Goal: Communication & Community: Answer question/provide support

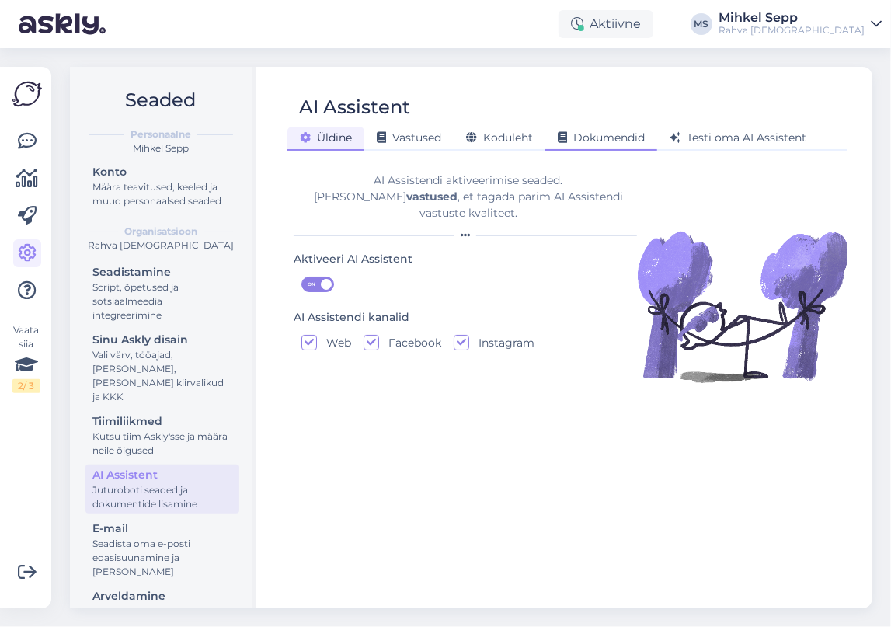
drag, startPoint x: 562, startPoint y: 127, endPoint x: 539, endPoint y: 127, distance: 22.5
click at [561, 127] on div "Dokumendid" at bounding box center [601, 139] width 112 height 24
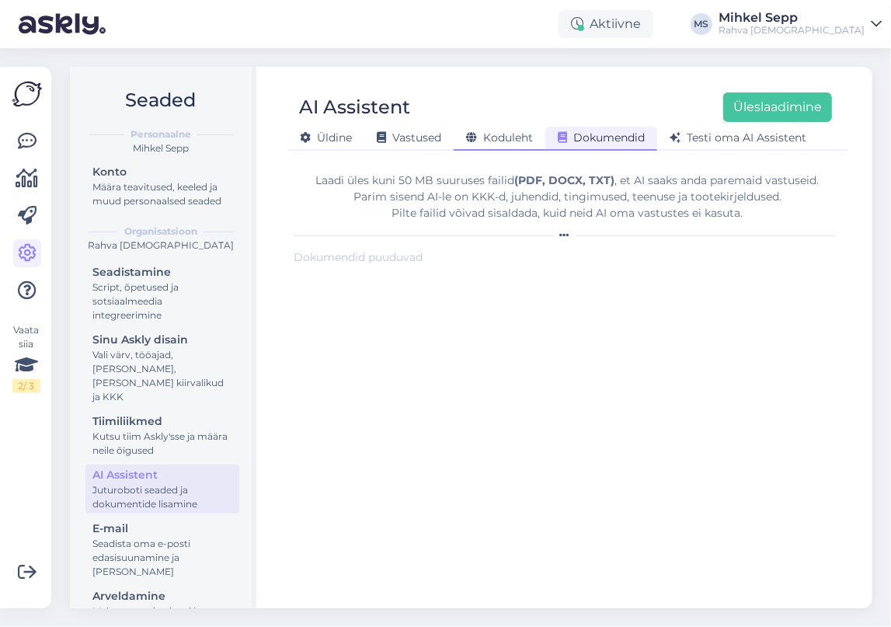
click at [522, 129] on div "Koduleht" at bounding box center [500, 139] width 92 height 24
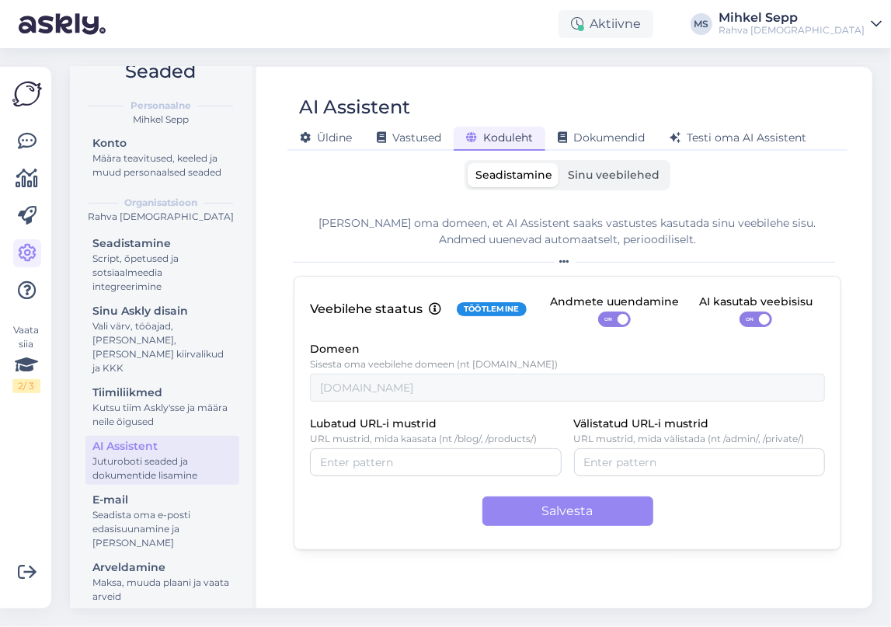
scroll to position [40, 0]
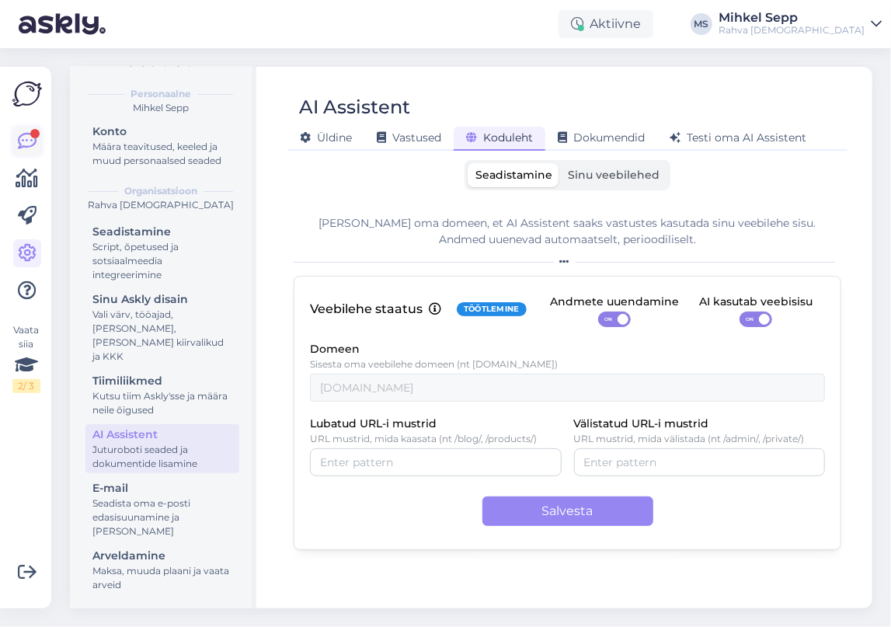
click at [16, 133] on link at bounding box center [27, 141] width 28 height 28
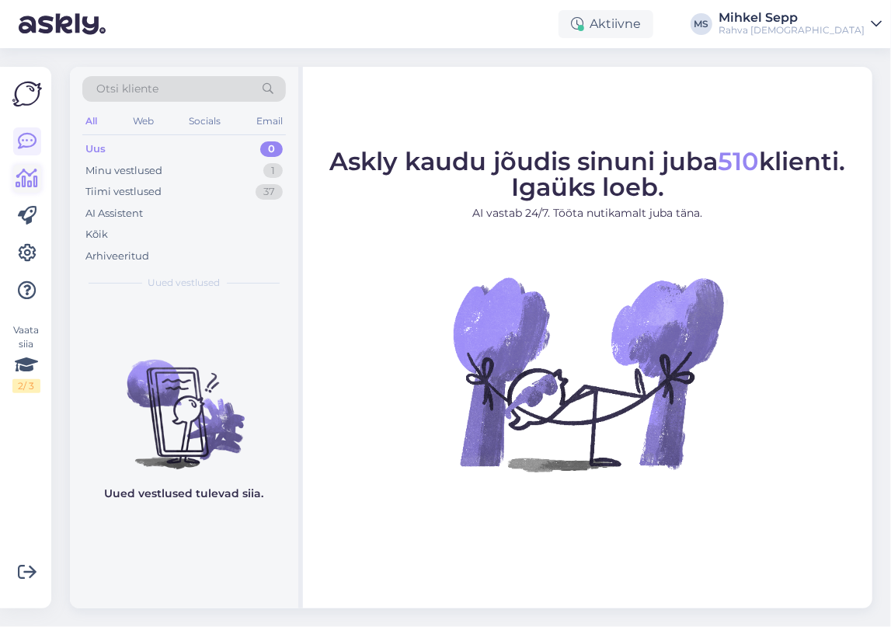
click at [17, 183] on icon at bounding box center [27, 178] width 23 height 19
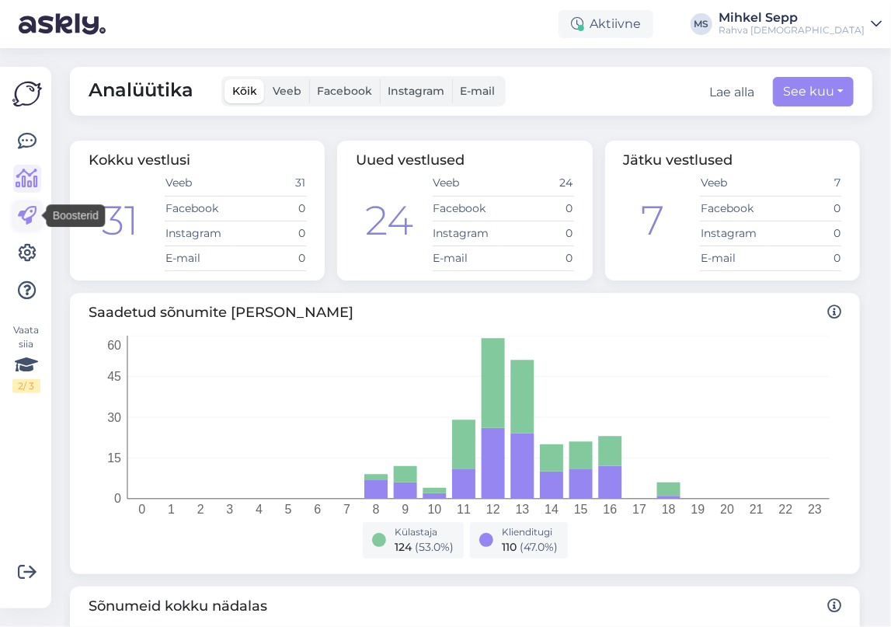
click at [26, 225] on icon at bounding box center [27, 216] width 19 height 19
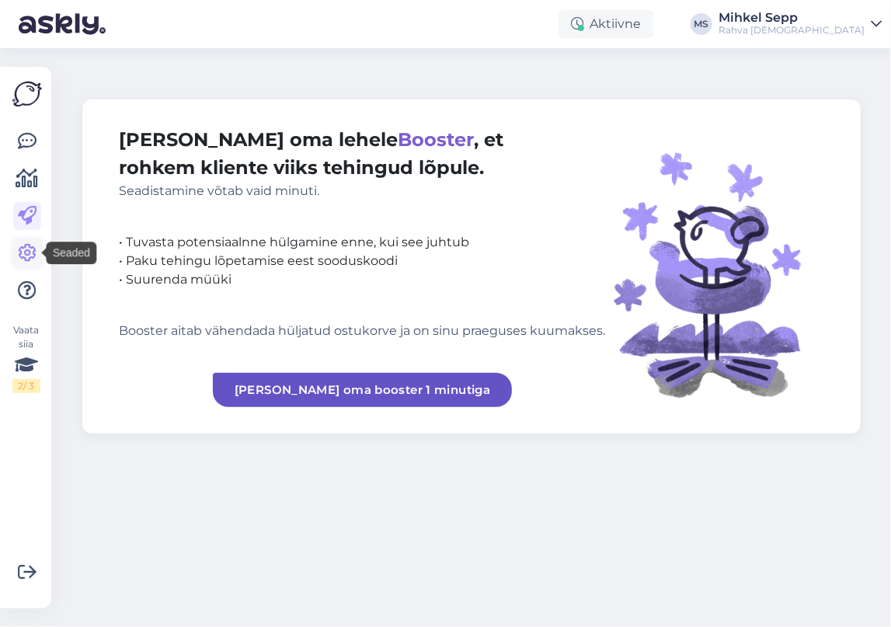
click at [17, 265] on link at bounding box center [27, 253] width 28 height 28
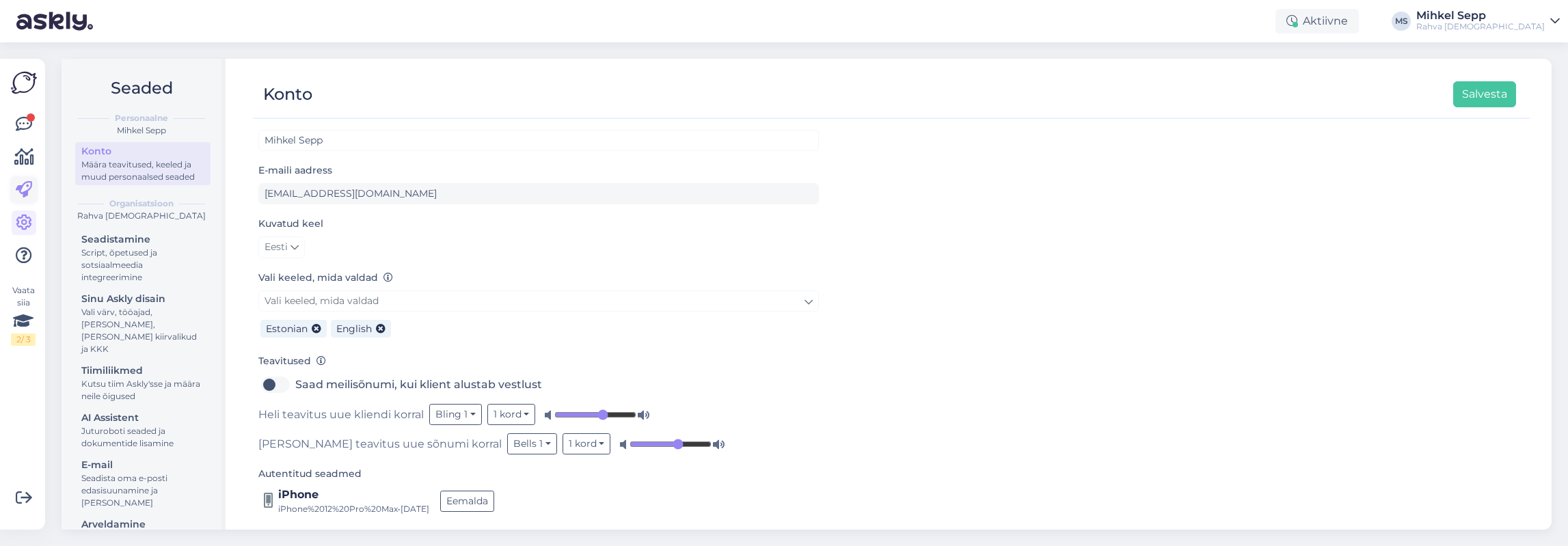
scroll to position [18, 0]
click at [118, 439] on div "Juturoboti seaded ja dokumentide lisamine" at bounding box center [143, 437] width 123 height 25
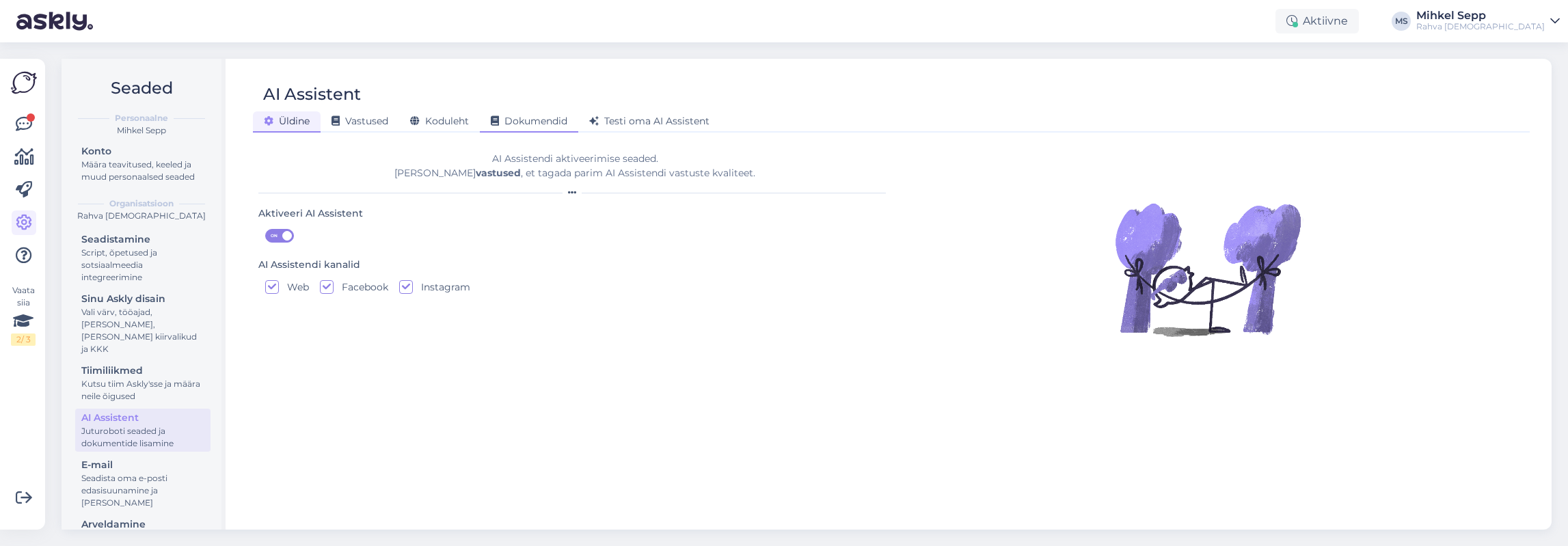
click at [515, 114] on div "Dokumendid" at bounding box center [529, 122] width 99 height 21
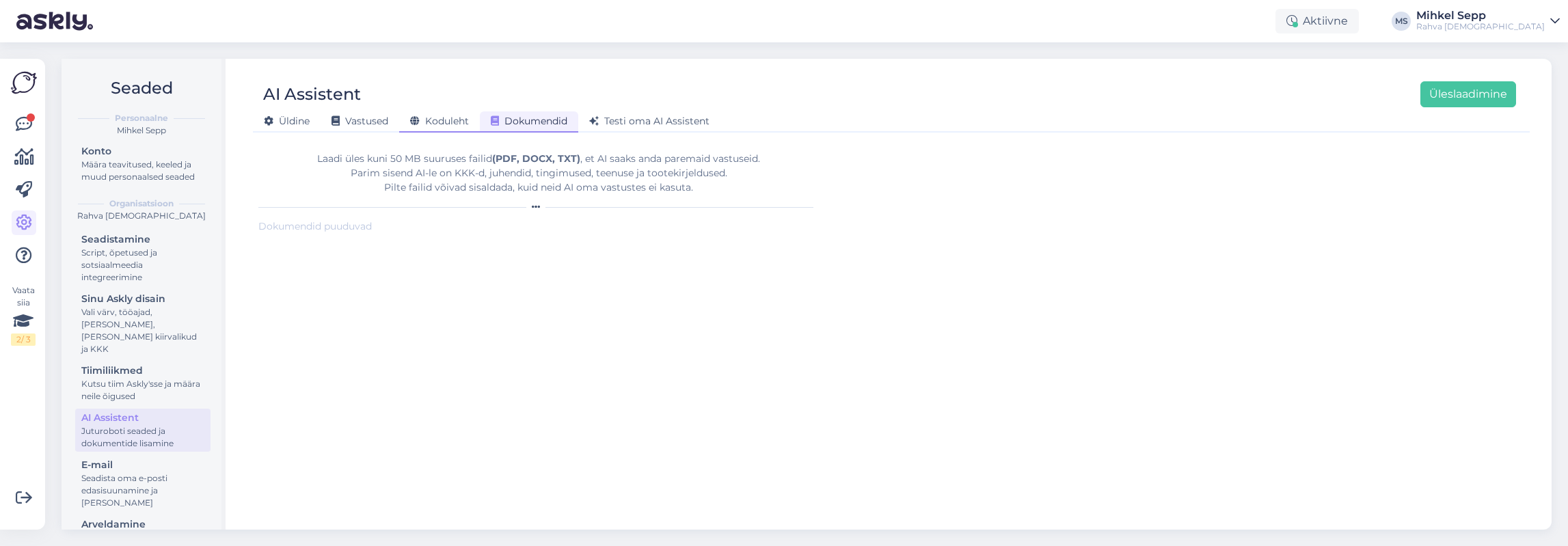
click at [468, 120] on span "Koduleht" at bounding box center [439, 120] width 59 height 12
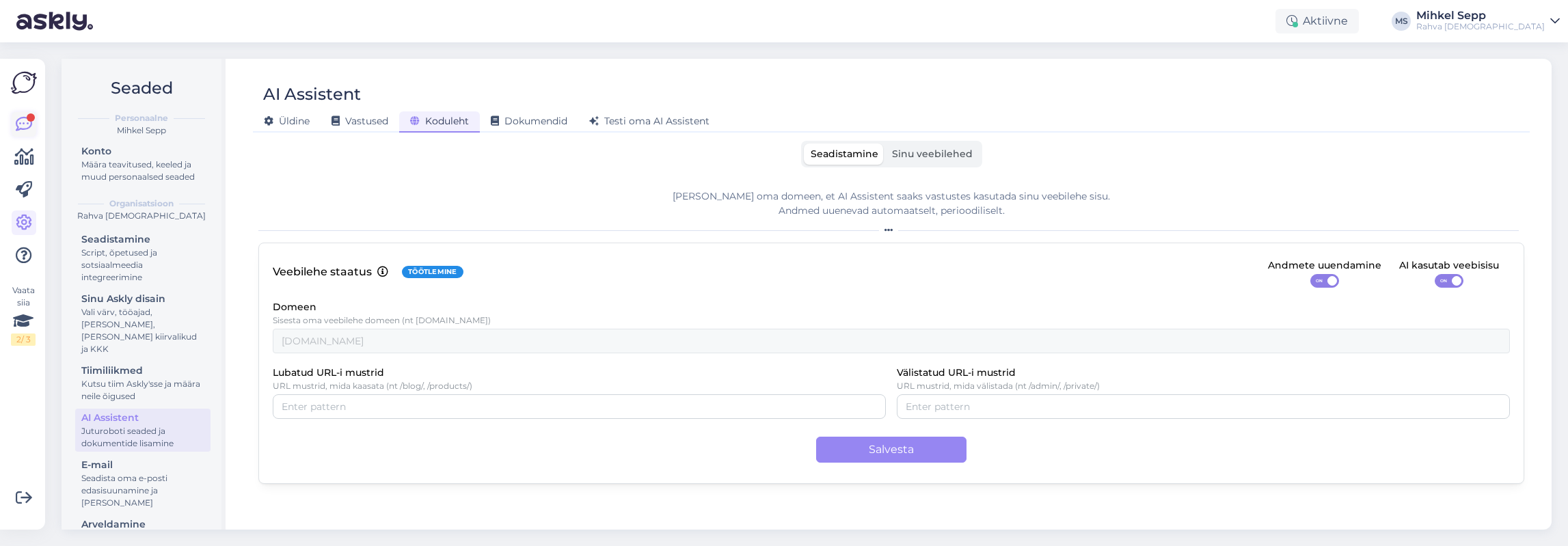
click at [27, 127] on icon at bounding box center [24, 124] width 17 height 17
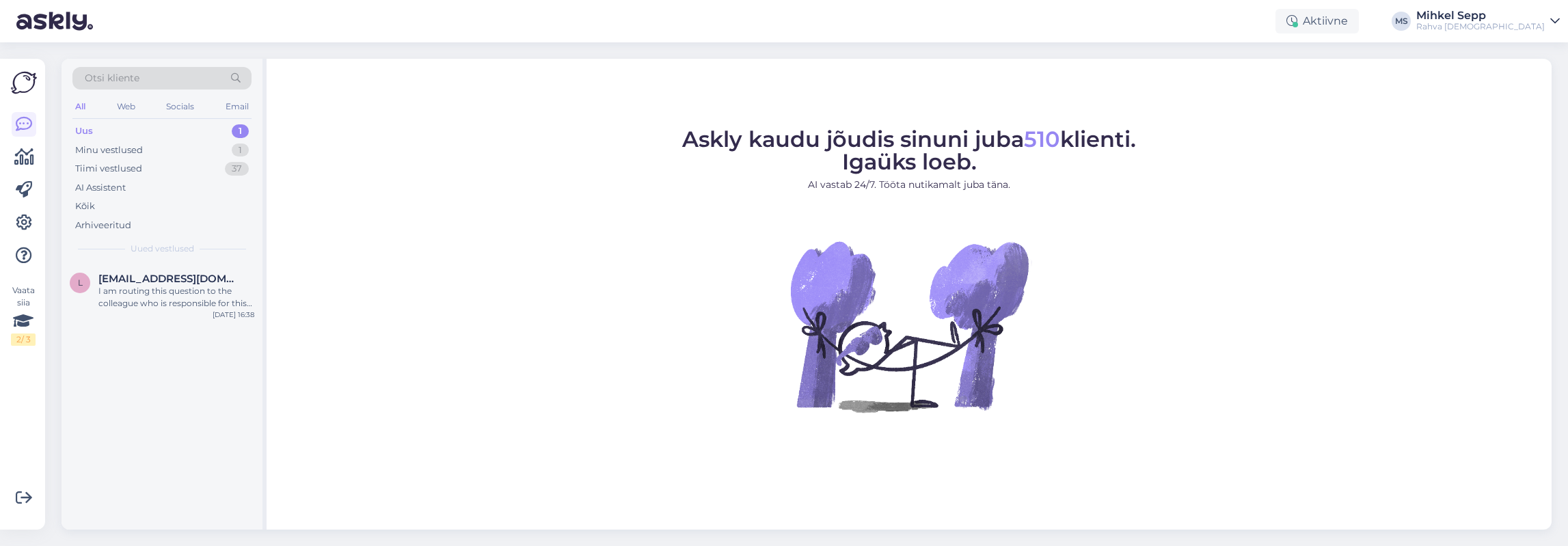
click at [128, 132] on div "Uus 1" at bounding box center [162, 131] width 180 height 19
click at [141, 306] on div "I am routing this question to the colleague who is responsible for this topic. …" at bounding box center [176, 297] width 156 height 25
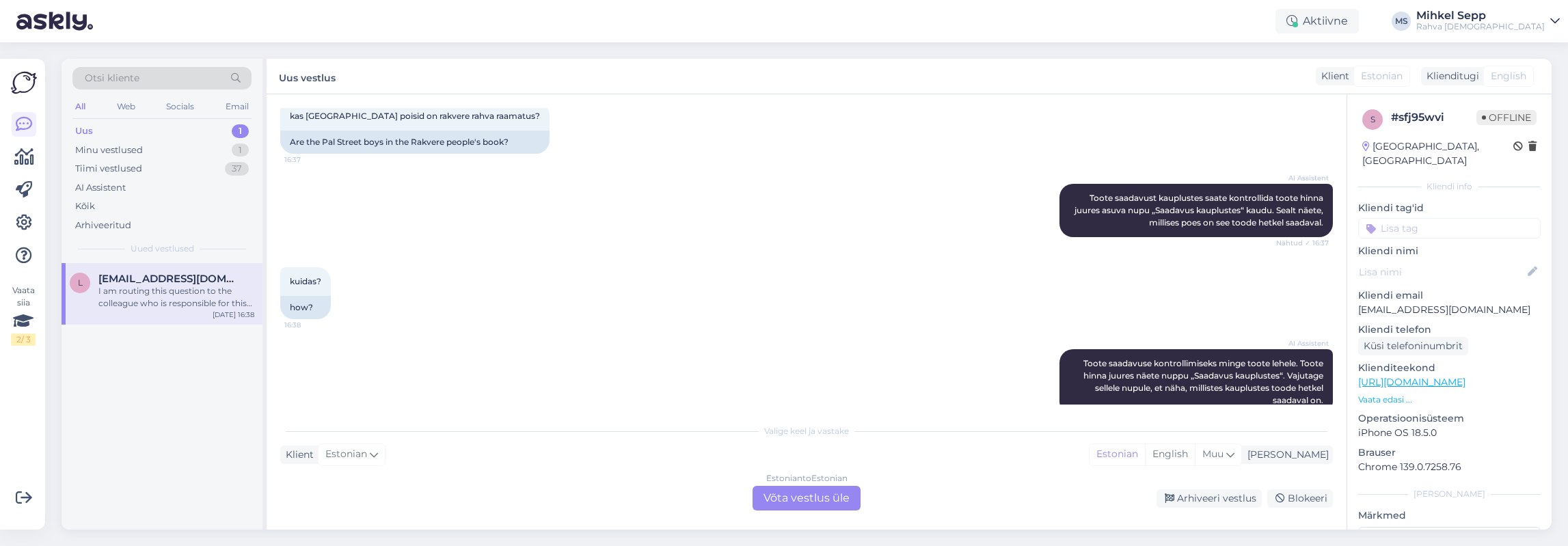
scroll to position [184, 0]
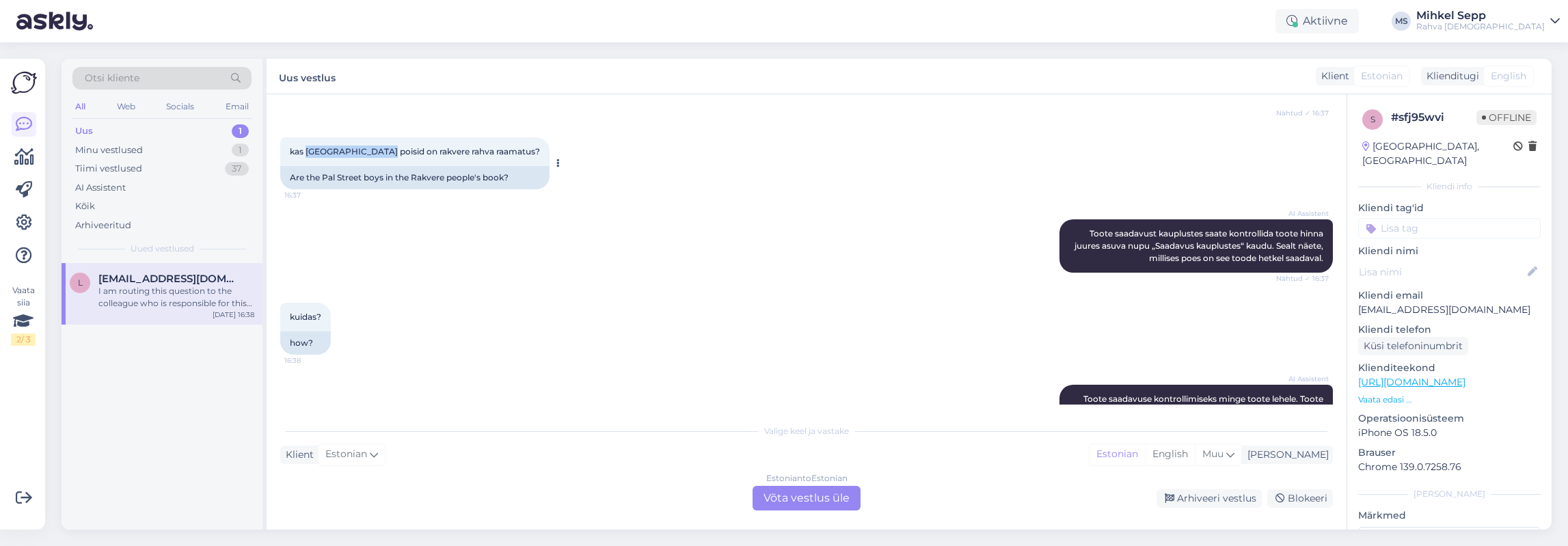
drag, startPoint x: 304, startPoint y: 151, endPoint x: 376, endPoint y: 152, distance: 72.0
click at [376, 152] on span "kas [GEOGRAPHIC_DATA] poisid on rakvere rahva raamatus?" at bounding box center [414, 151] width 250 height 11
copy span "Pal tänava poisid"
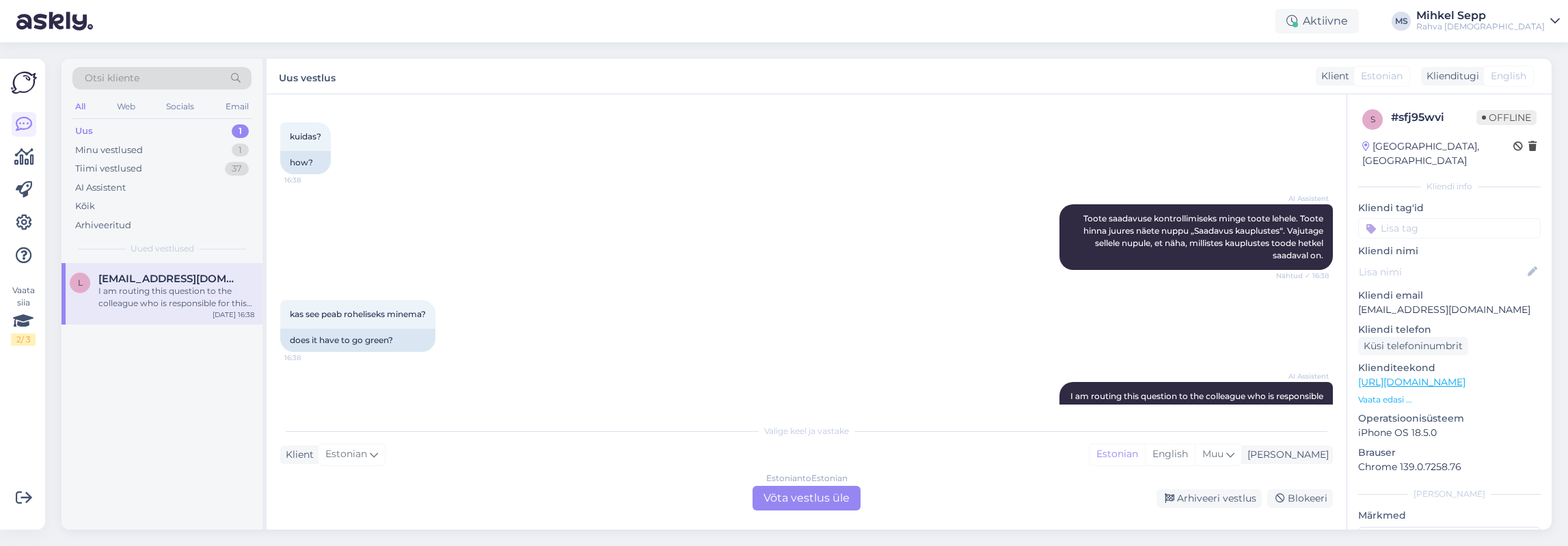
scroll to position [457, 0]
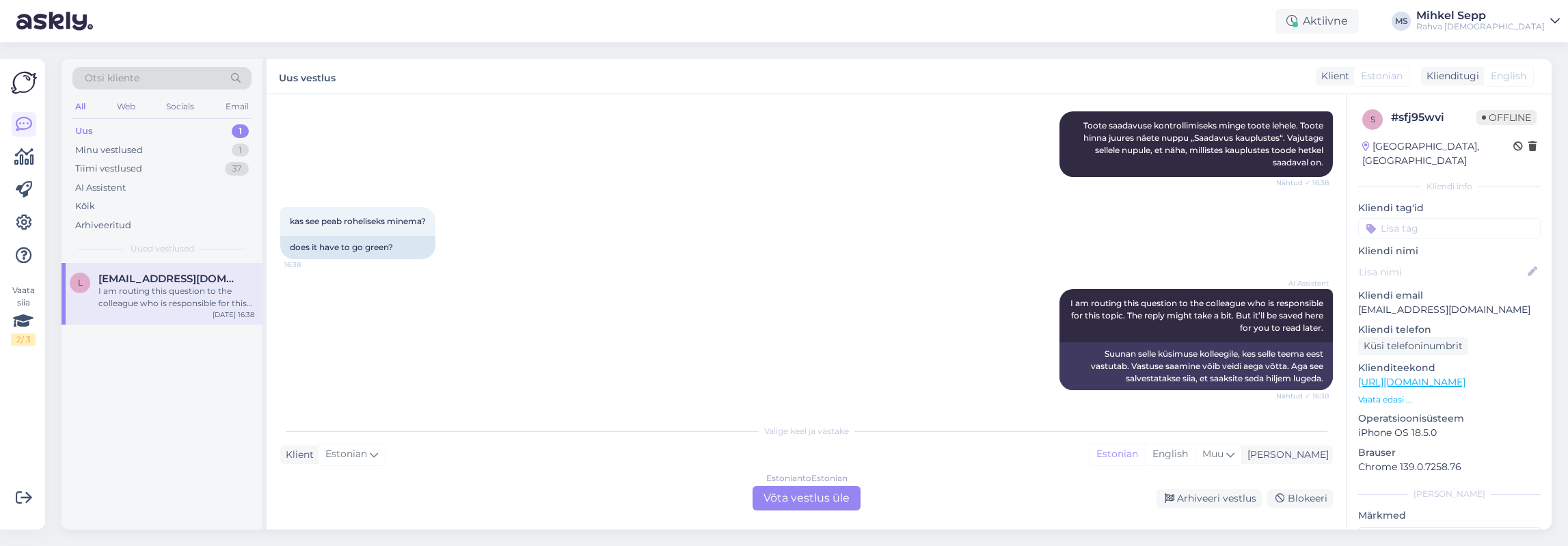
click at [783, 500] on div "Estonian to Estonian Võta vestlus üle" at bounding box center [806, 498] width 108 height 25
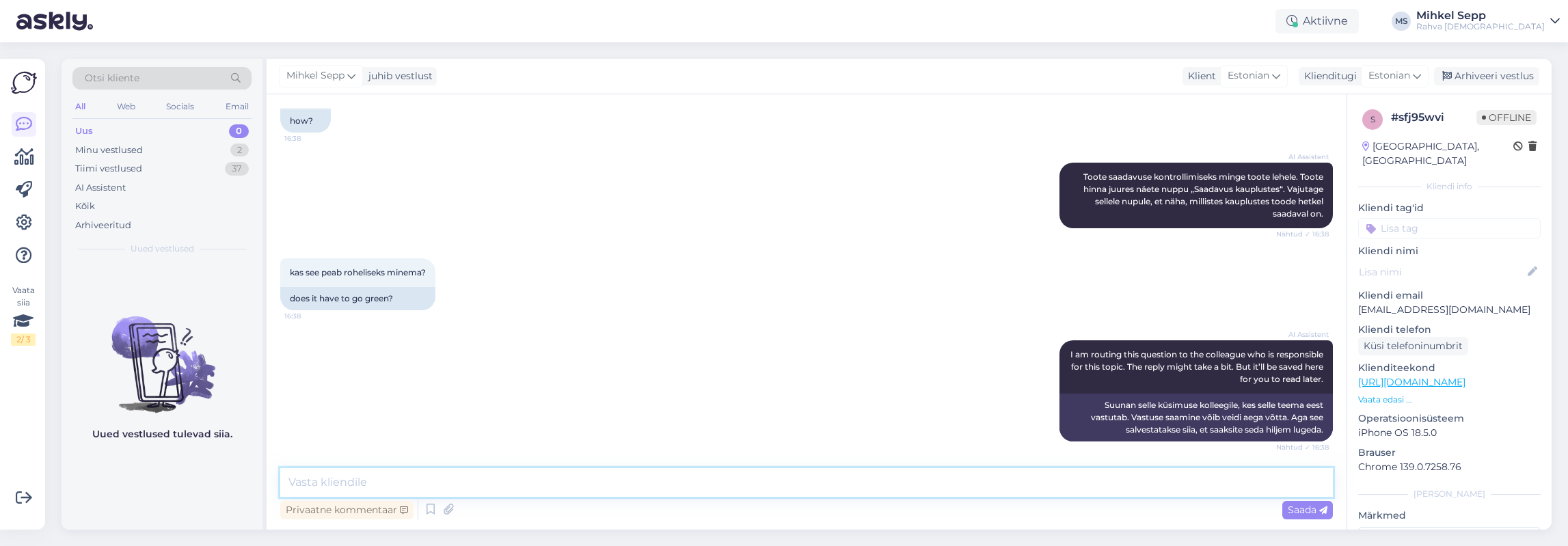
click at [703, 484] on textarea at bounding box center [806, 482] width 1052 height 29
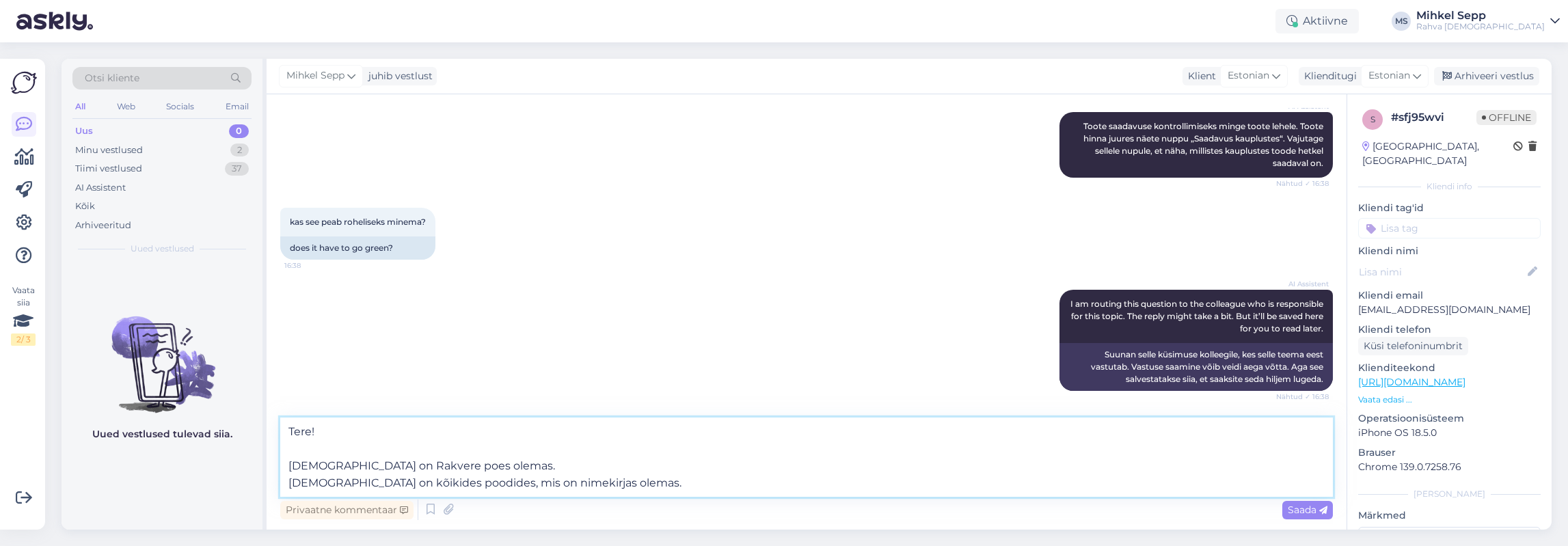
scroll to position [457, 0]
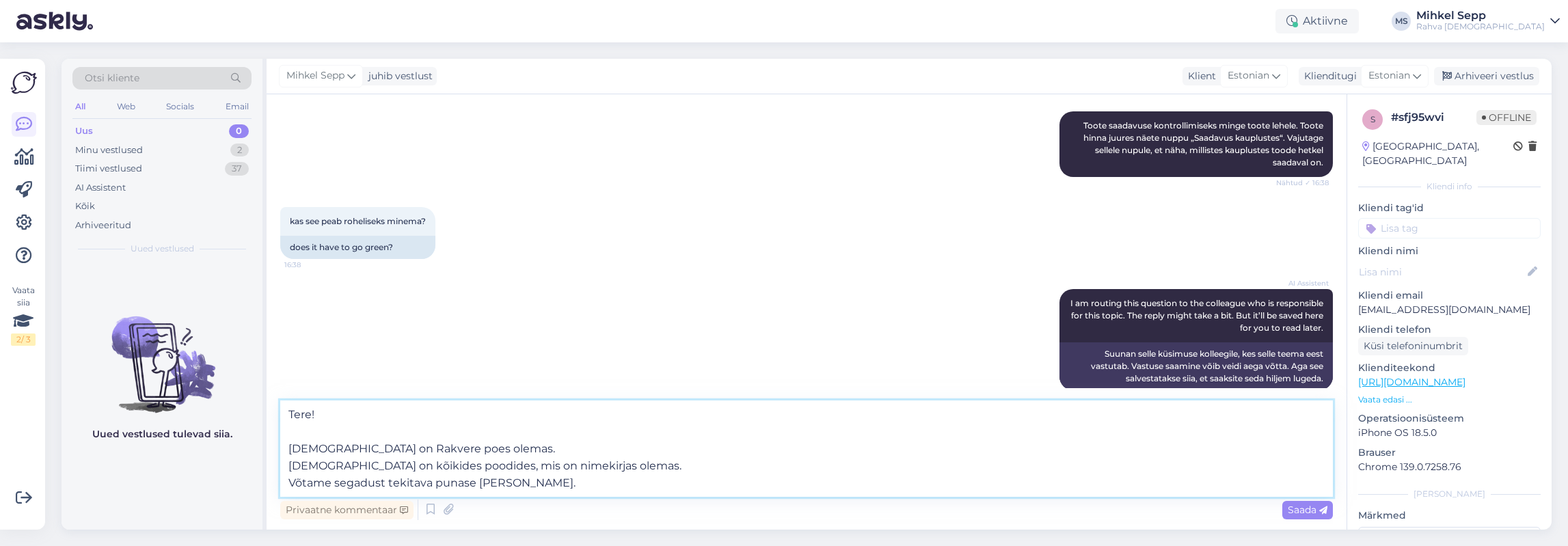
type textarea "Tere! [DEMOGRAPHIC_DATA] on Rakvere poes olemas. [DEMOGRAPHIC_DATA] on kõikides…"
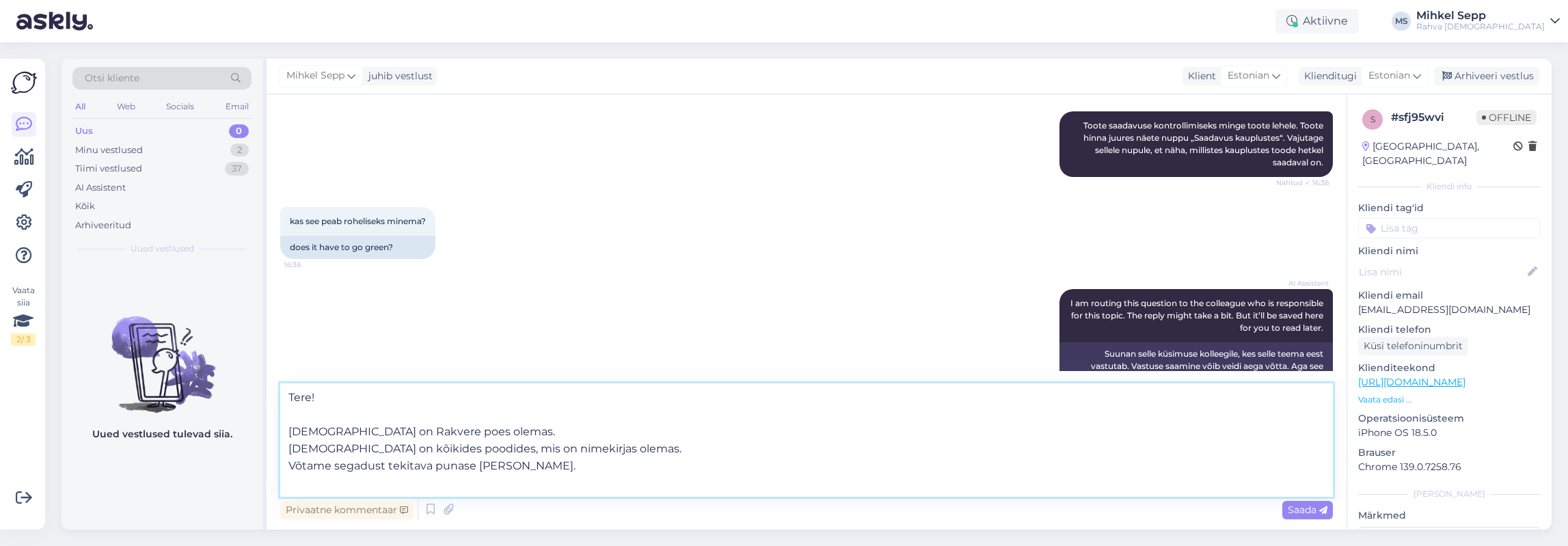
paste textarea
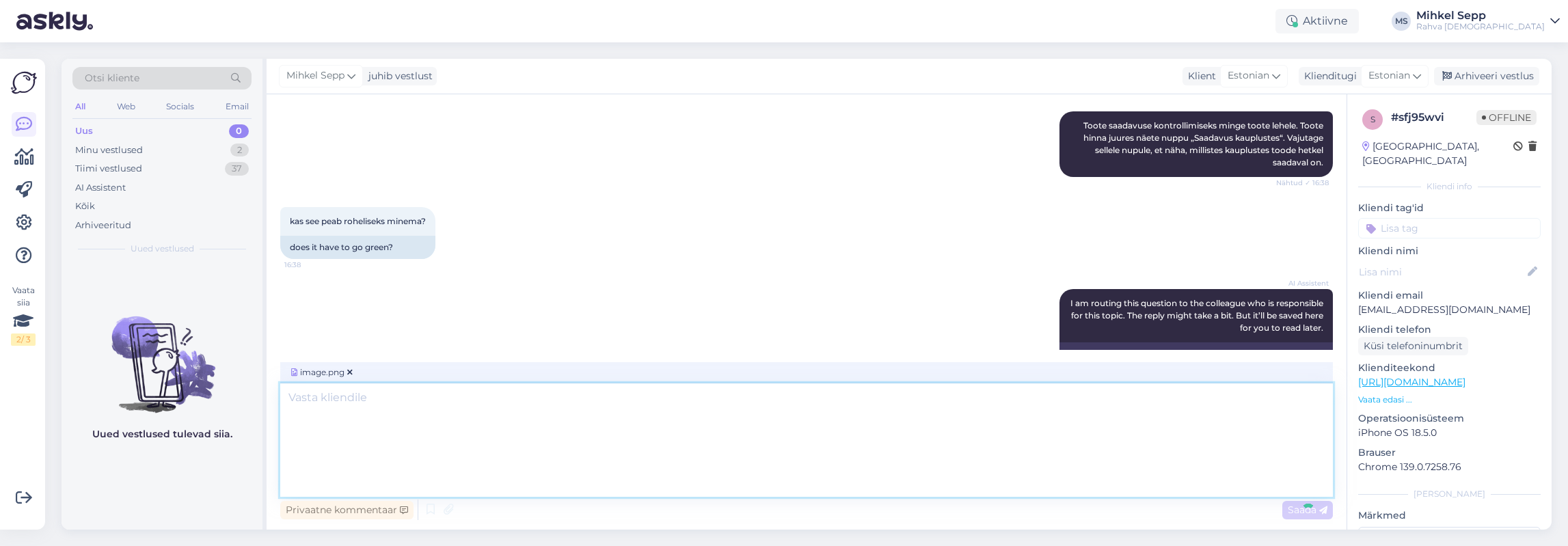
scroll to position [600, 0]
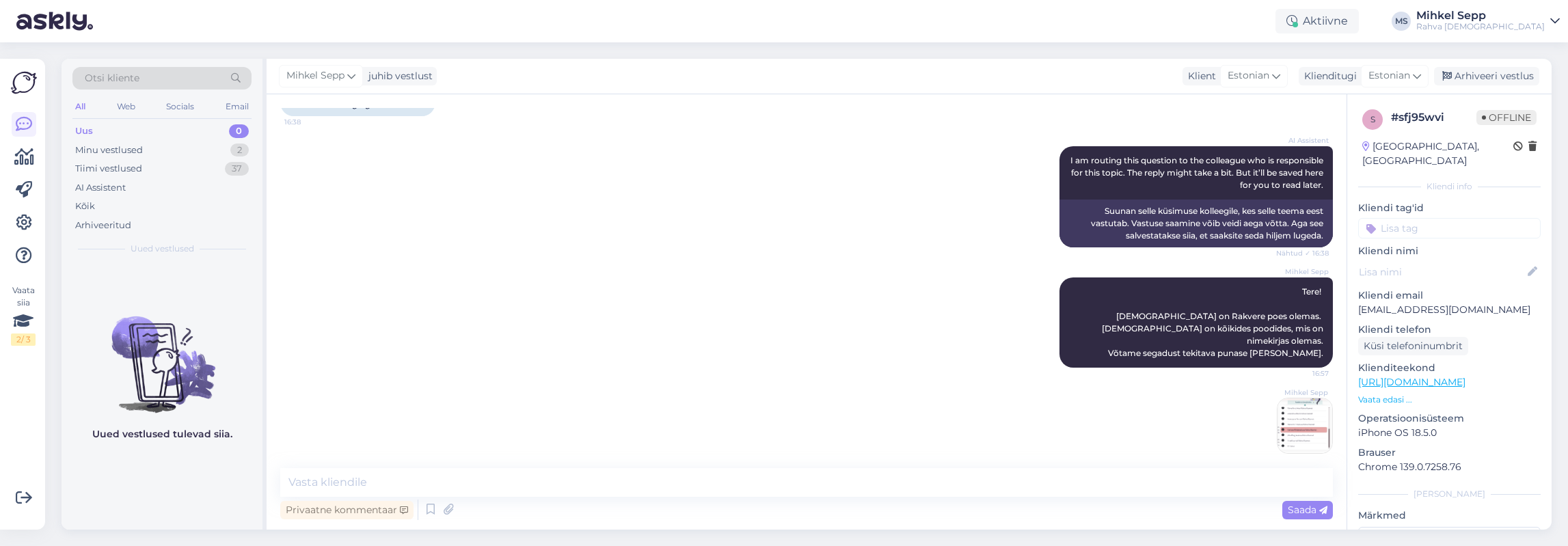
click at [783, 409] on img at bounding box center [1305, 426] width 55 height 55
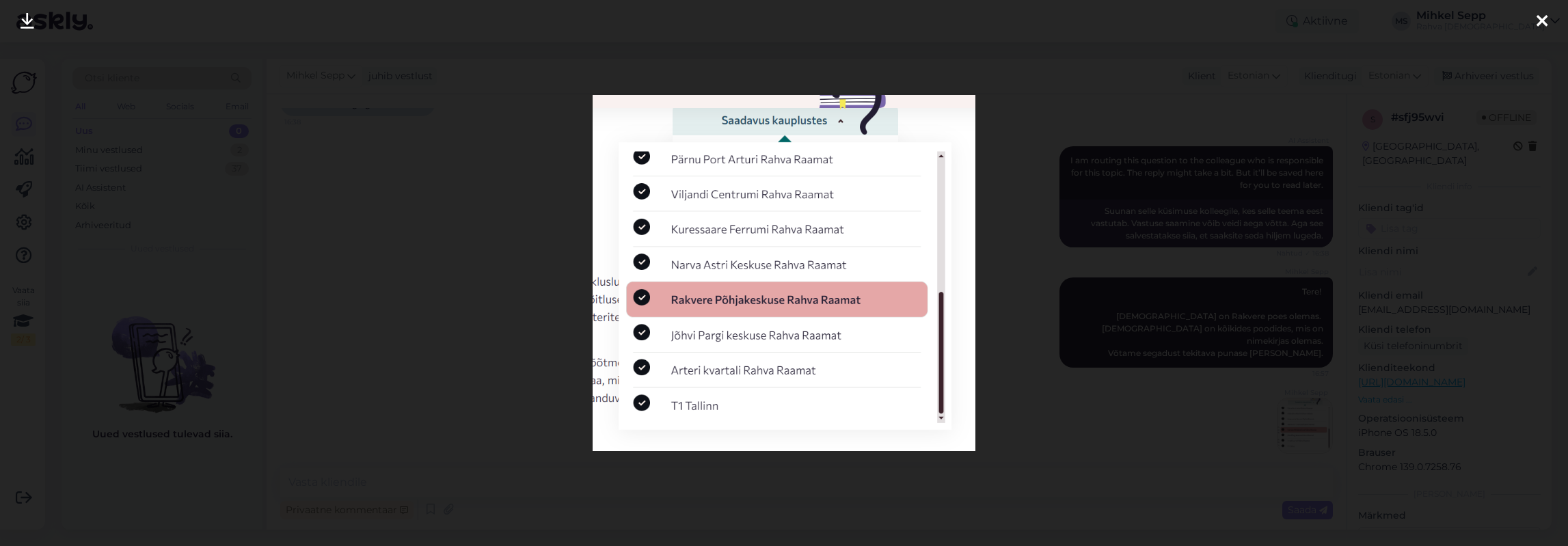
click at [278, 368] on div at bounding box center [784, 273] width 1568 height 546
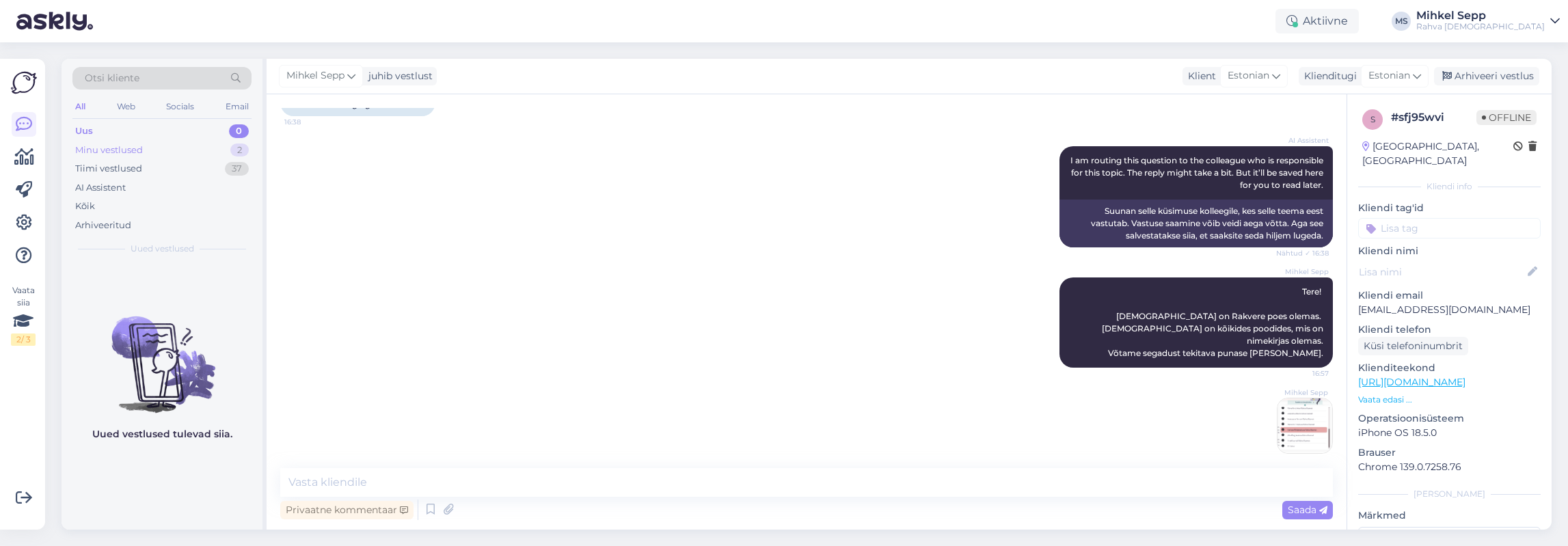
click at [139, 142] on div "Minu vestlused 2" at bounding box center [162, 150] width 180 height 19
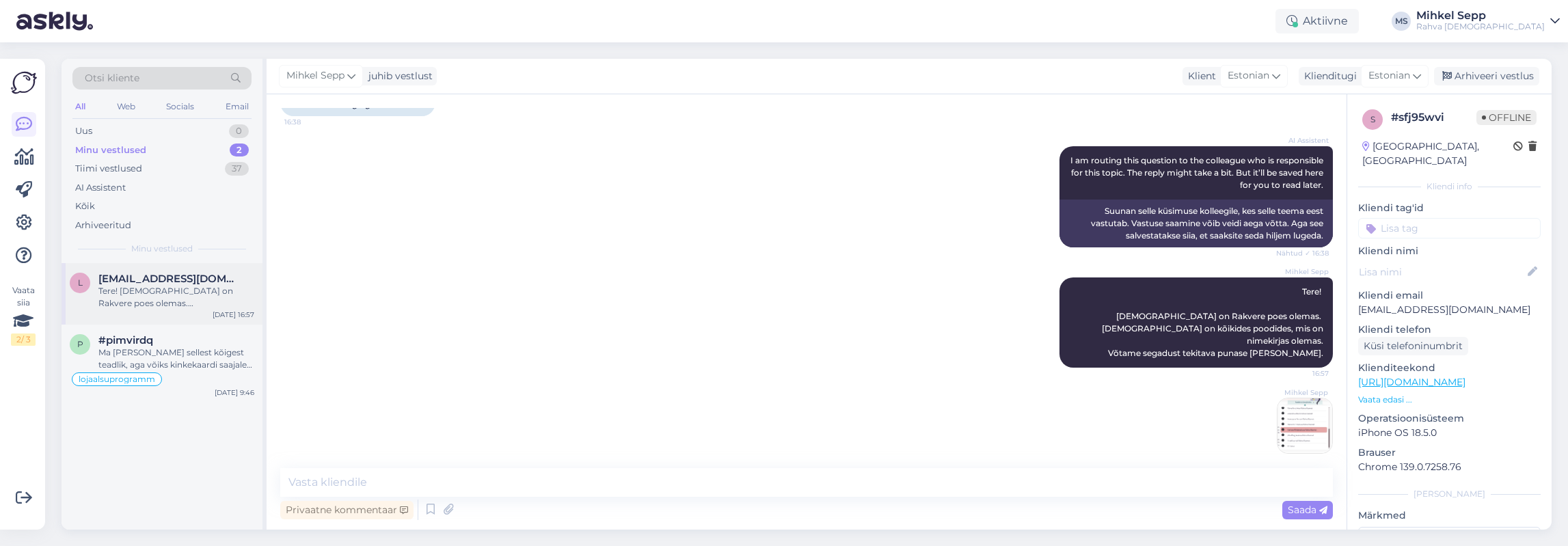
click at [164, 294] on div "Tere! [DEMOGRAPHIC_DATA] on Rakvere poes olemas. [DEMOGRAPHIC_DATA] on kõikides…" at bounding box center [176, 297] width 156 height 25
click at [783, 75] on div "Arhiveeri vestlus" at bounding box center [1487, 76] width 106 height 18
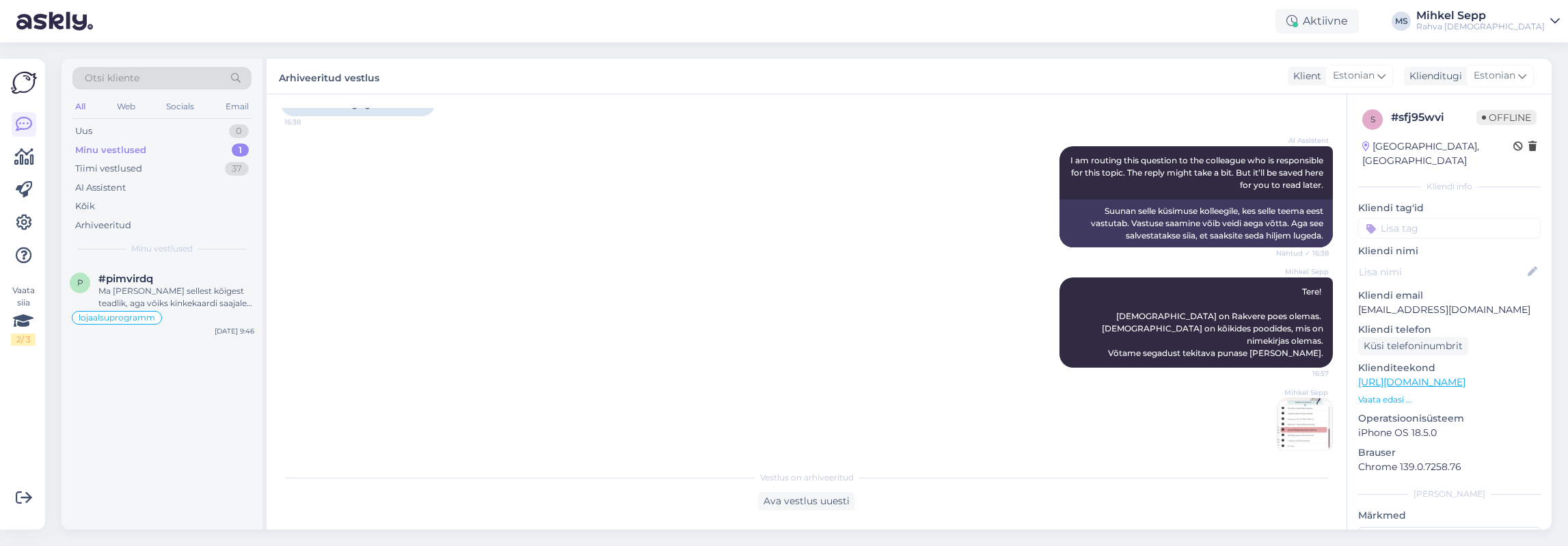
click at [421, 375] on div "Mihkel Sepp Tere! [DEMOGRAPHIC_DATA] on Rakvere poes olemas. [DEMOGRAPHIC_DATA]…" at bounding box center [806, 365] width 1052 height 207
click at [577, 315] on div "Mihkel Sepp Tere! [DEMOGRAPHIC_DATA] on Rakvere poes olemas. [DEMOGRAPHIC_DATA]…" at bounding box center [806, 365] width 1052 height 207
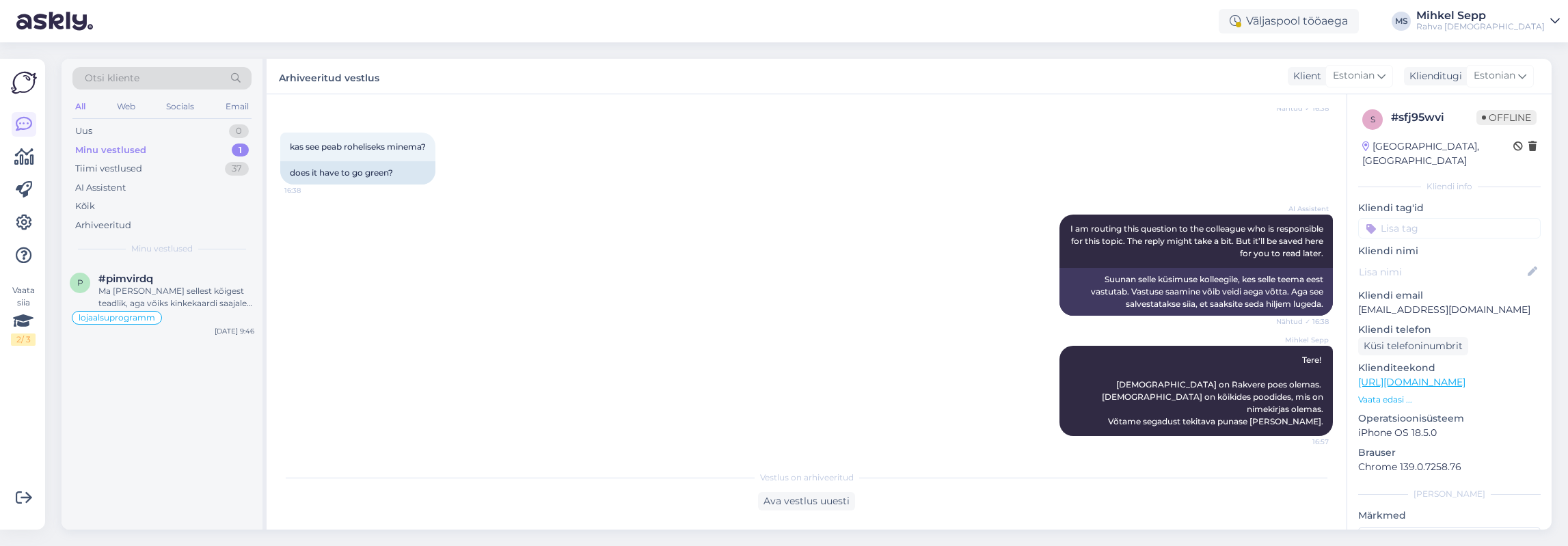
scroll to position [604, 0]
